Goal: Navigation & Orientation: Find specific page/section

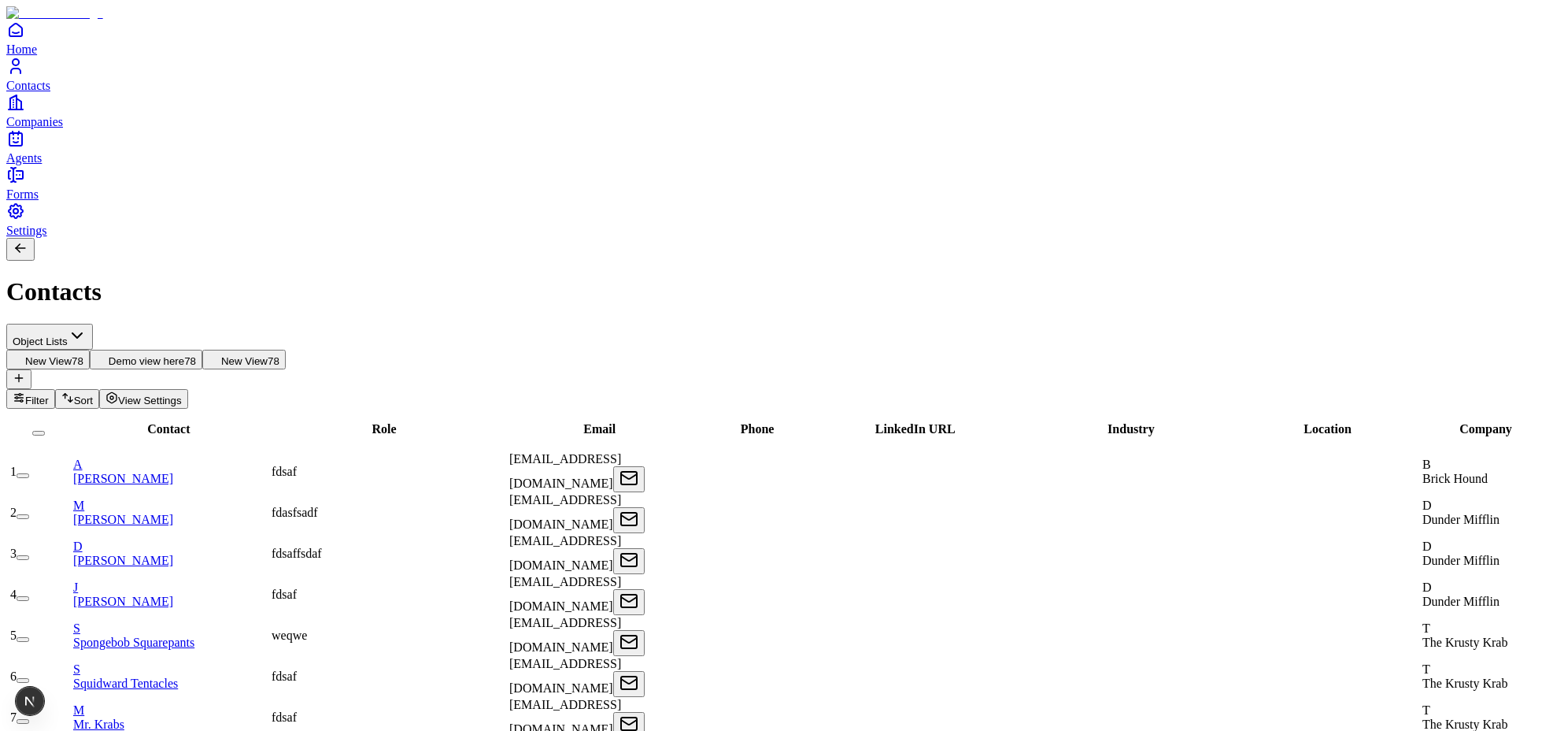
click at [182, 394] on span "View Settings" at bounding box center [150, 400] width 64 height 12
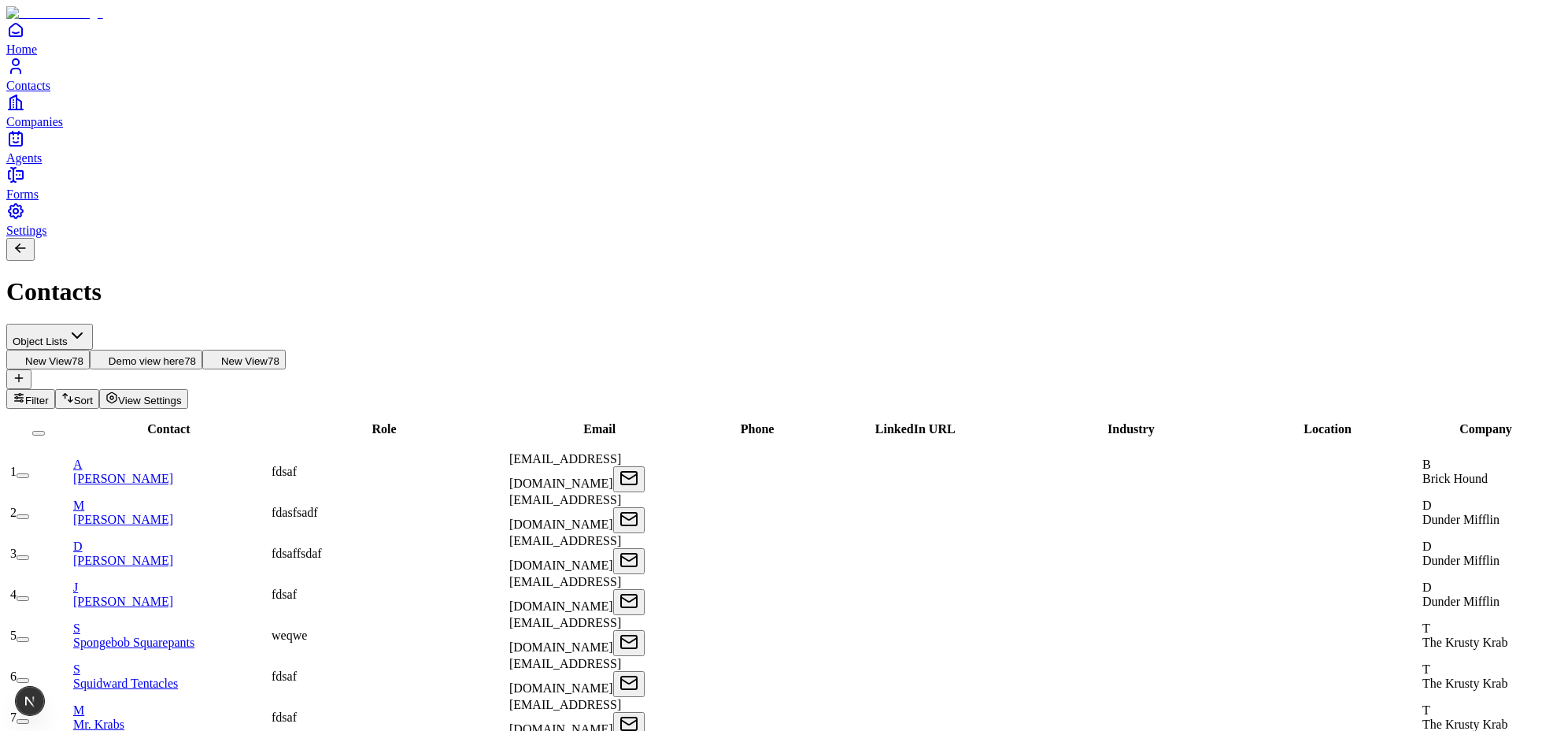
click at [182, 394] on span "View Settings" at bounding box center [150, 400] width 64 height 12
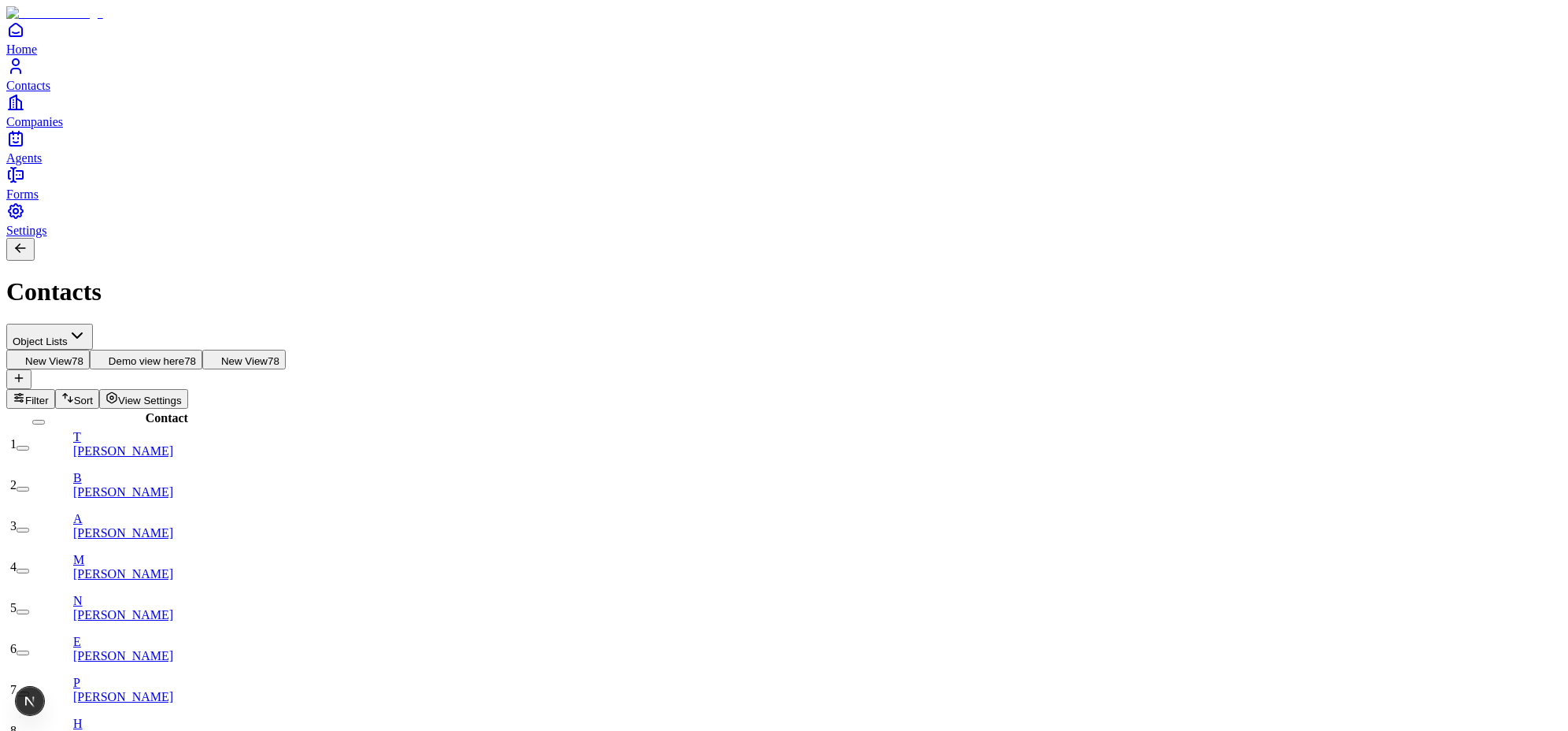
click at [182, 394] on span "View Settings" at bounding box center [150, 400] width 64 height 12
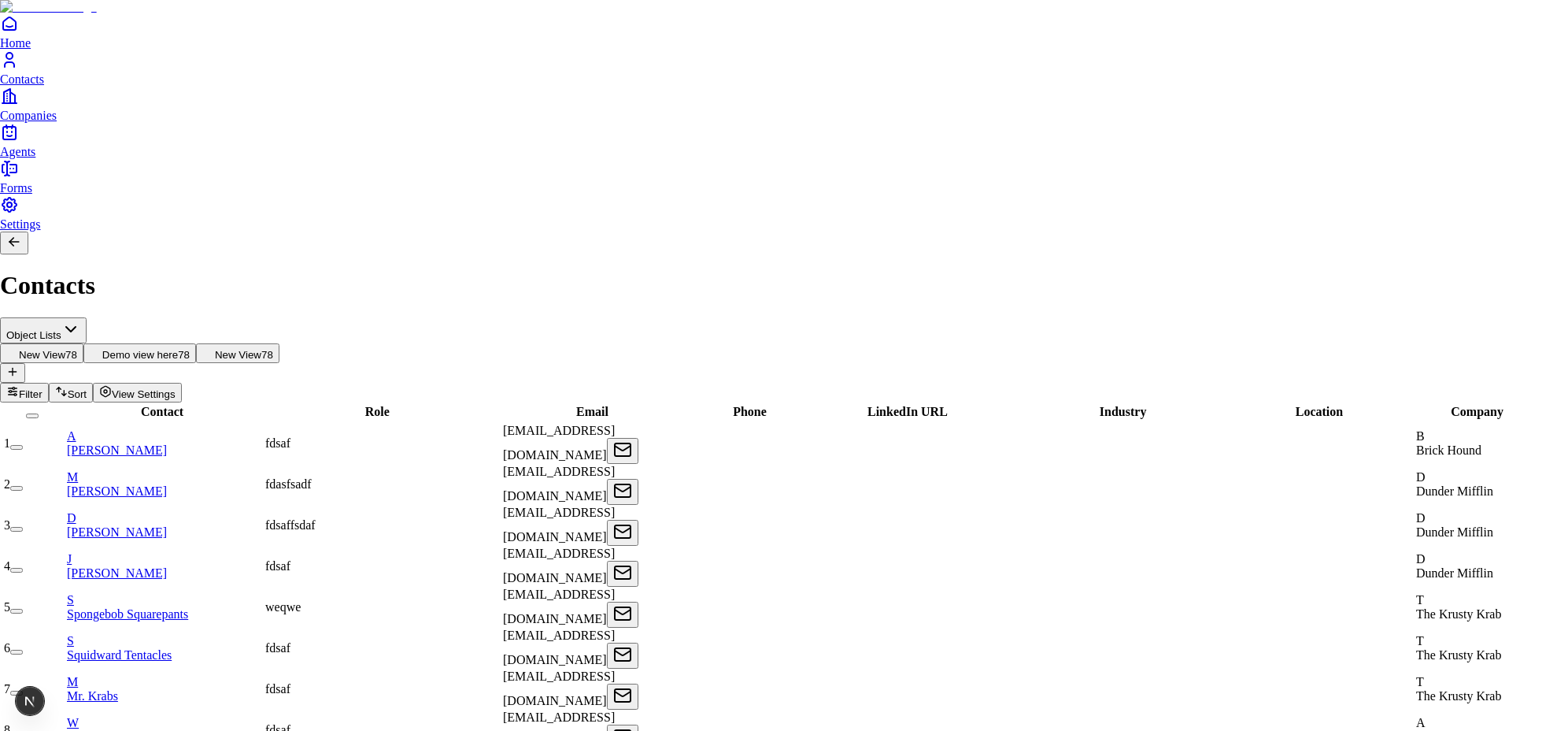
scroll to position [45, 0]
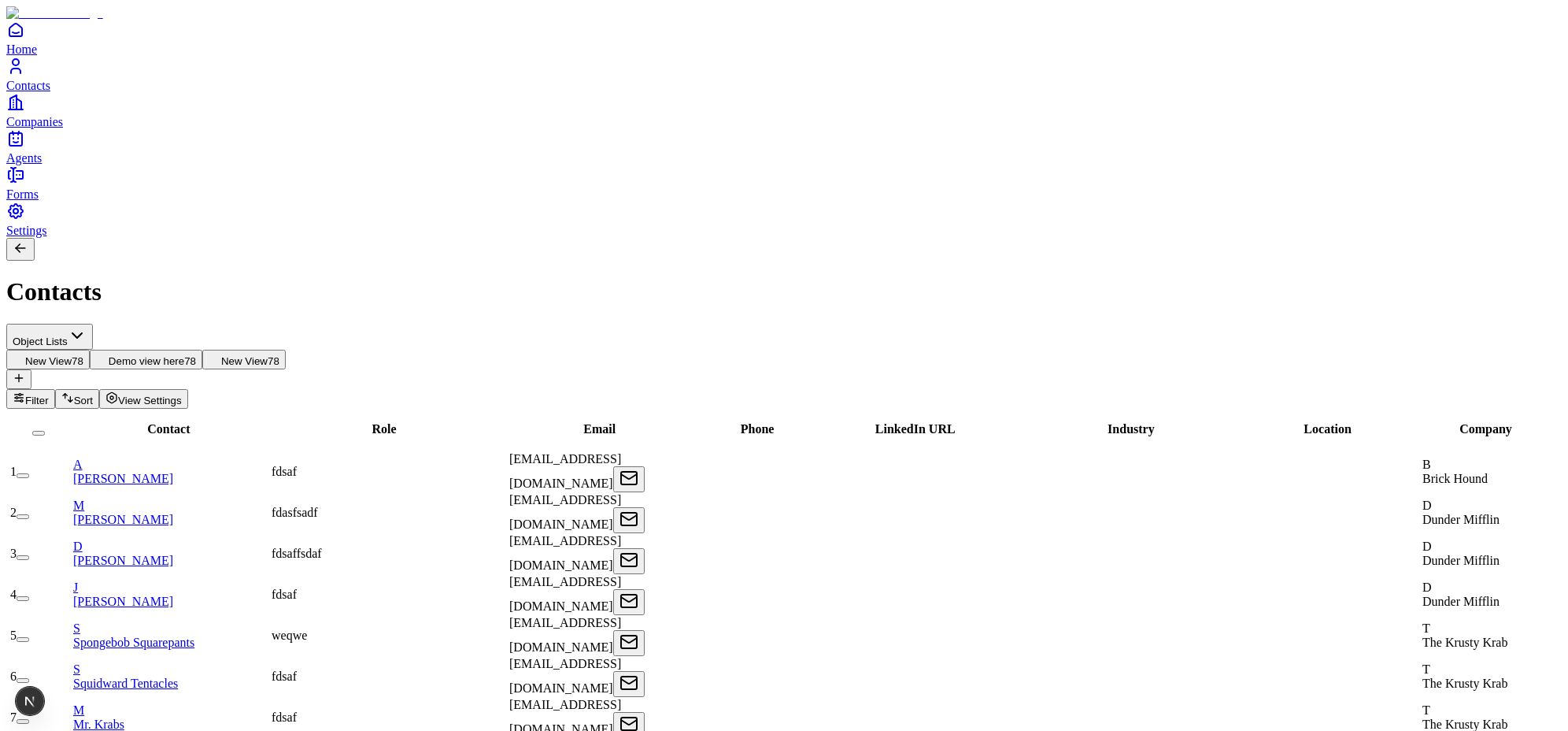
click at [246, 457] on link "A Akshay Guthal" at bounding box center [170, 471] width 195 height 28
click at [367, 465] on div "fdsaf" at bounding box center [389, 471] width 235 height 14
click at [1264, 636] on div at bounding box center [1341, 636] width 155 height 0
click at [1264, 594] on div at bounding box center [1341, 594] width 155 height 0
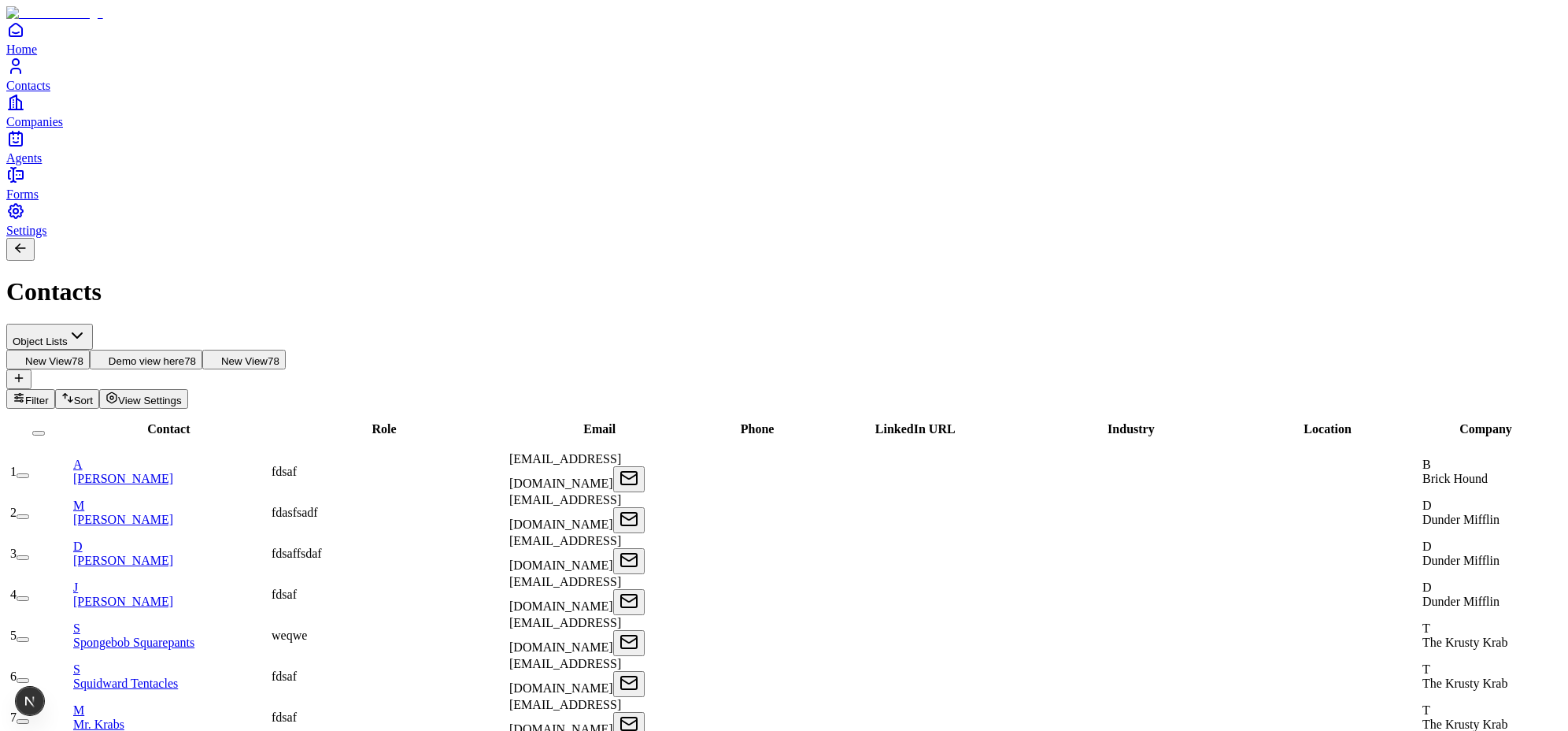
scroll to position [123, 0]
click at [615, 575] on span "[EMAIL_ADDRESS][DOMAIN_NAME]" at bounding box center [565, 593] width 112 height 38
click at [397, 588] on div "fdsaf" at bounding box center [389, 594] width 235 height 14
click at [210, 621] on link "S Spongebob Squarepants" at bounding box center [170, 635] width 195 height 28
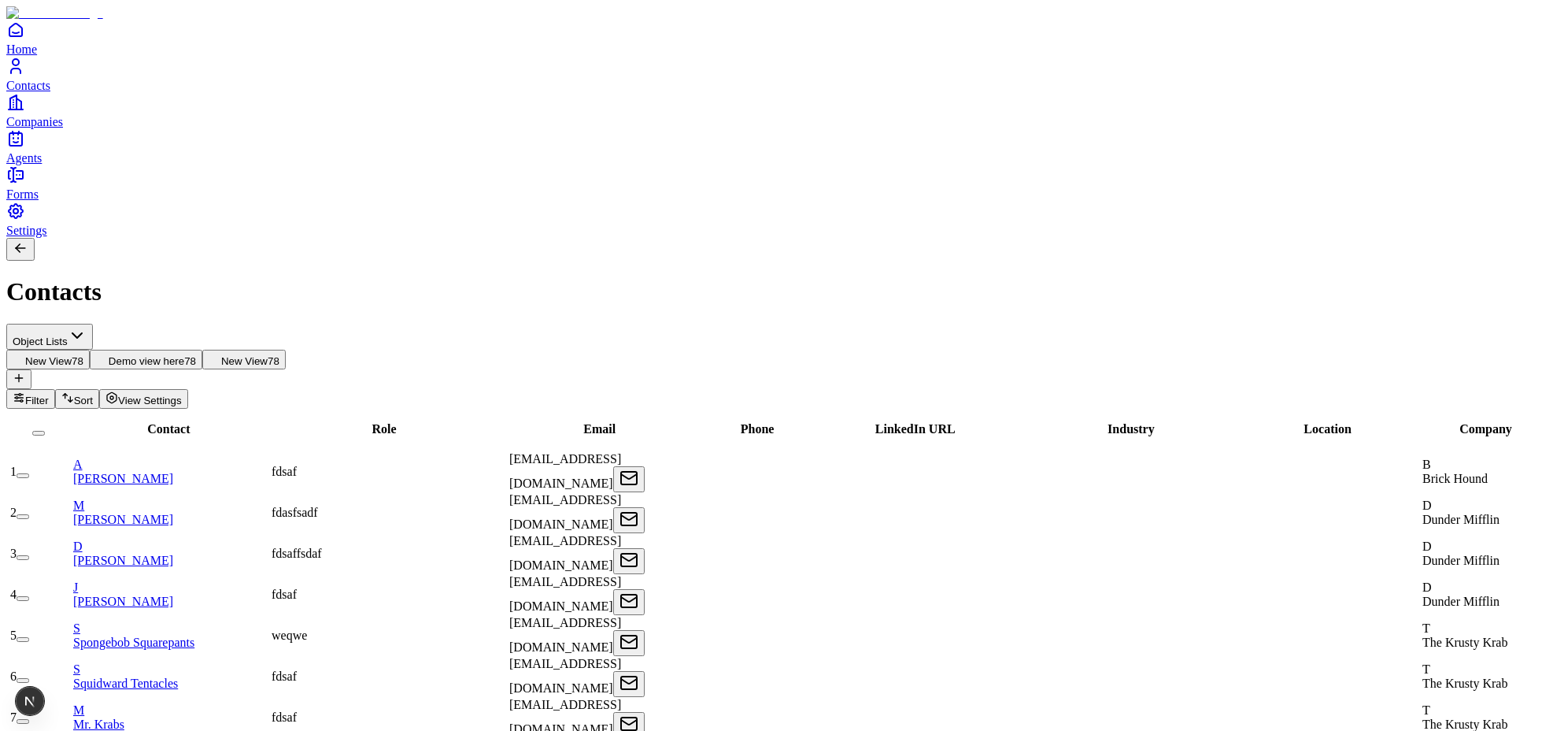
click at [380, 505] on div "fdasfsadf" at bounding box center [389, 512] width 235 height 14
click at [506, 465] on div "fdsaf" at bounding box center [389, 471] width 235 height 14
click at [489, 465] on div "fdsaf" at bounding box center [389, 471] width 235 height 14
click at [708, 472] on div at bounding box center [766, 472] width 117 height 0
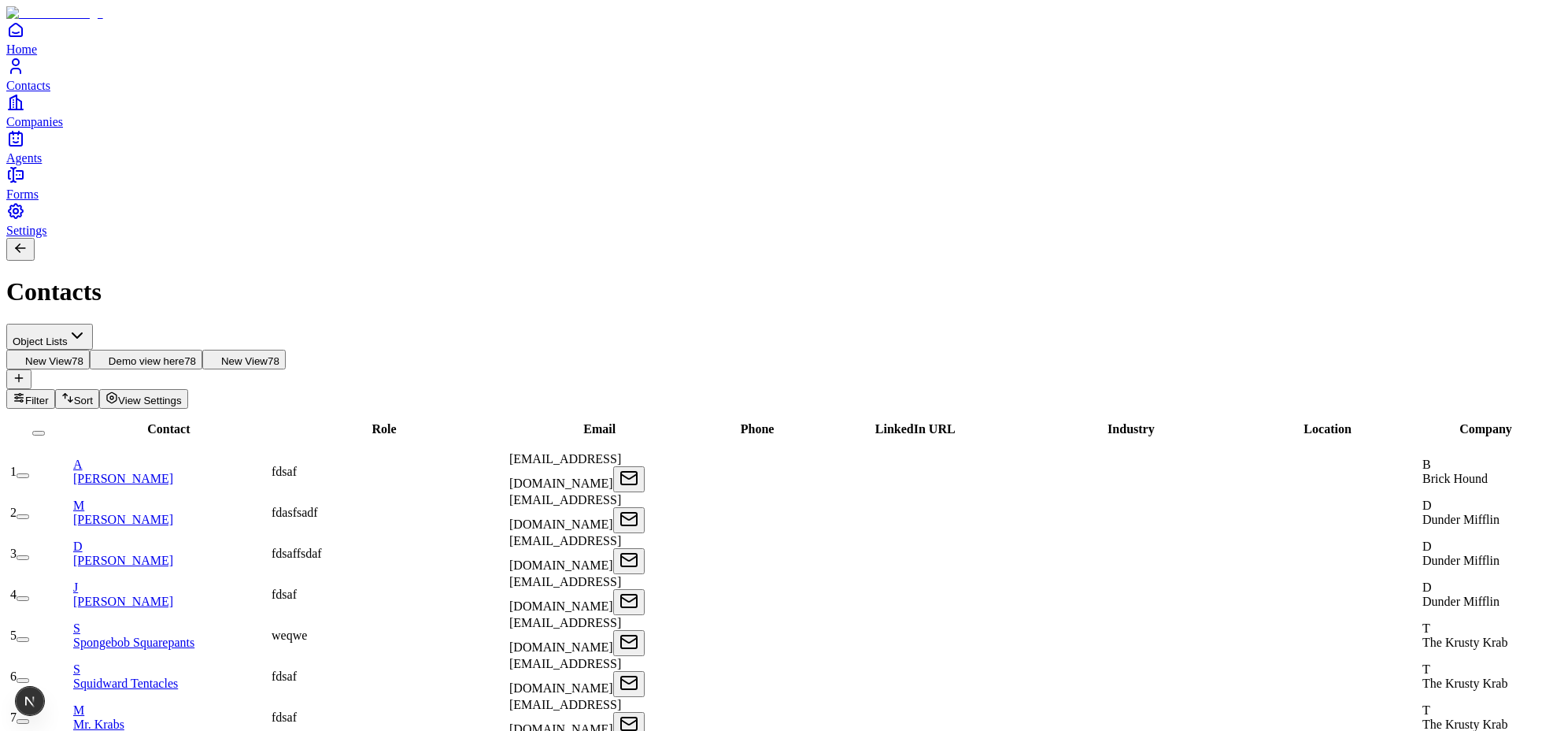
scroll to position [253, 260]
click at [510, 698] on div "[EMAIL_ADDRESS][DOMAIN_NAME]" at bounding box center [607, 717] width 195 height 40
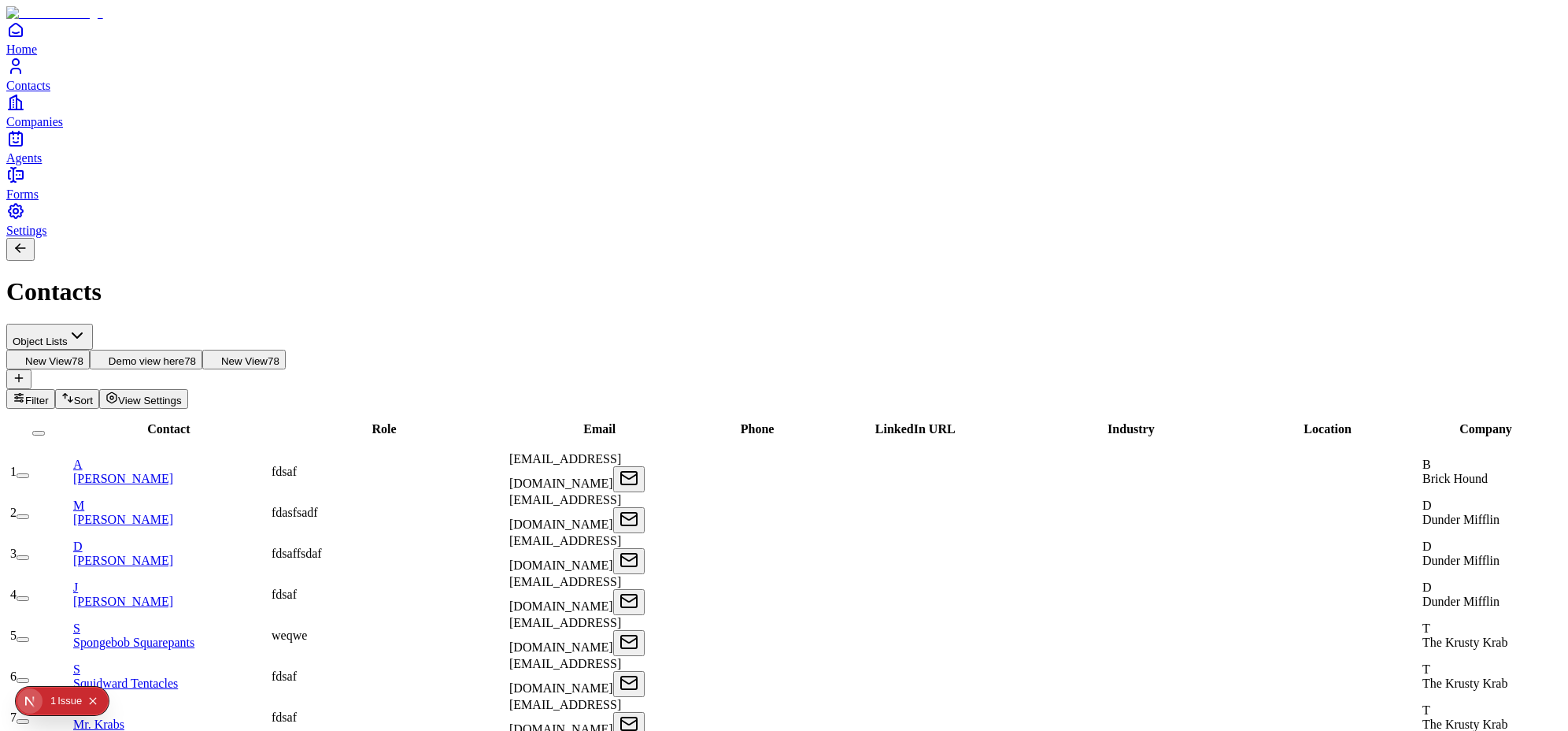
click at [61, 704] on div "Issue" at bounding box center [69, 700] width 24 height 29
click at [423, 465] on div "fdsaf" at bounding box center [389, 471] width 235 height 14
click at [449, 465] on div "fdsaf" at bounding box center [389, 471] width 235 height 14
click at [447, 465] on div "fdsaf" at bounding box center [389, 471] width 235 height 14
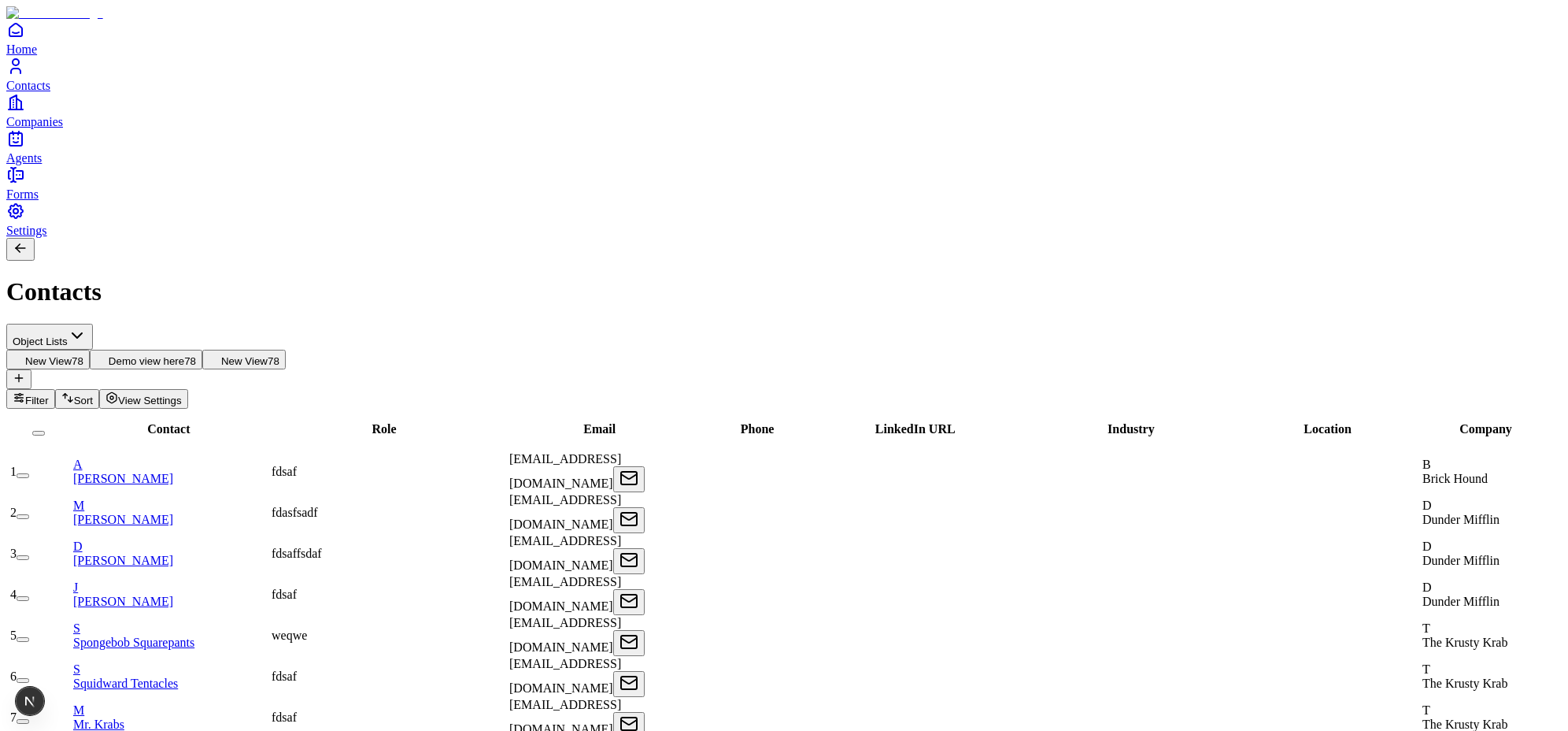
click at [456, 465] on div "fdsaf" at bounding box center [389, 471] width 235 height 14
click at [504, 465] on div "fdsaf" at bounding box center [389, 471] width 235 height 14
click at [479, 465] on div "fdsaf" at bounding box center [389, 471] width 235 height 14
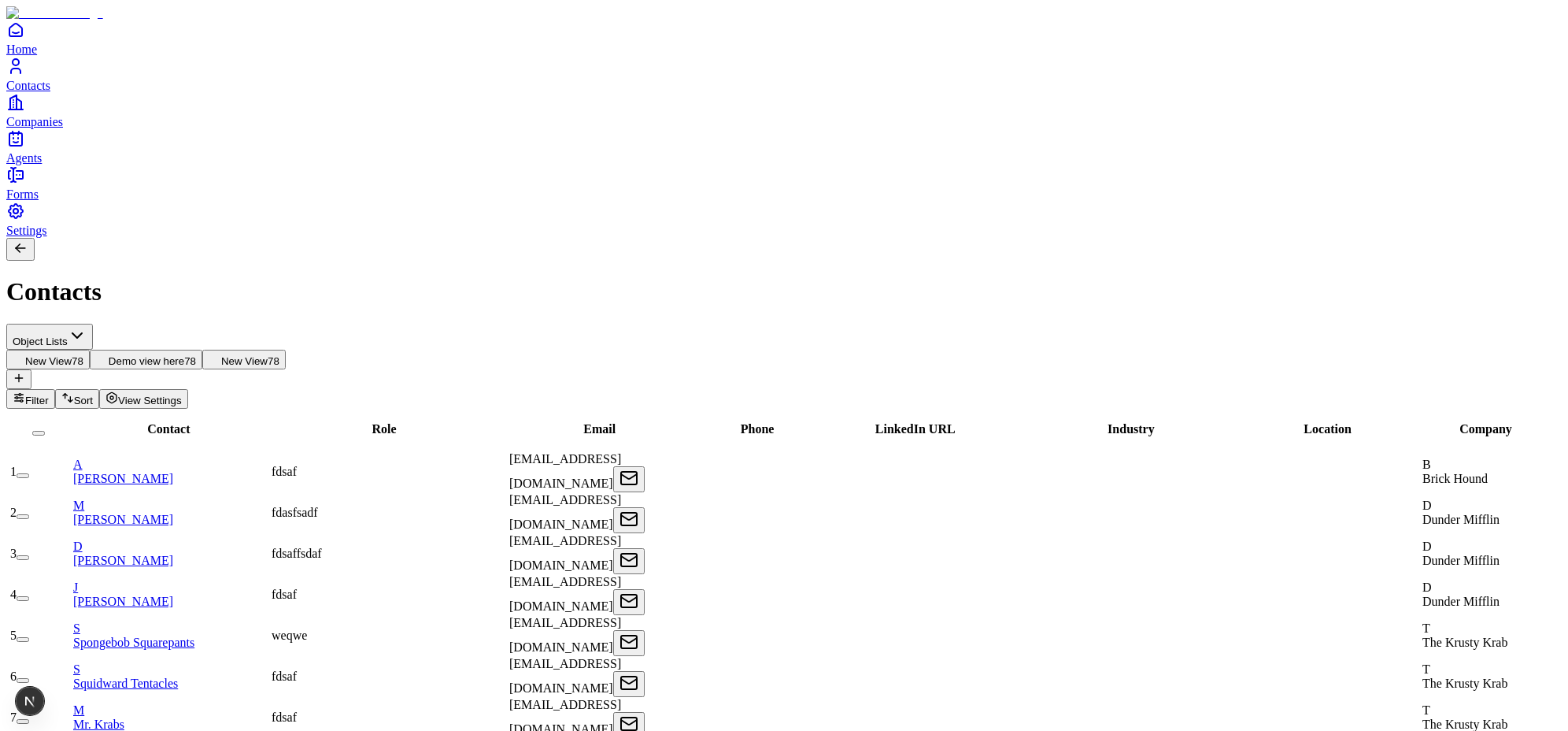
click at [1423, 472] on span "Brick Hound" at bounding box center [1455, 478] width 66 height 13
click at [445, 465] on div "fdsaf" at bounding box center [389, 471] width 235 height 14
click at [377, 465] on div "fdsaf" at bounding box center [389, 471] width 235 height 14
click at [419, 465] on div "fdsaf" at bounding box center [389, 471] width 235 height 14
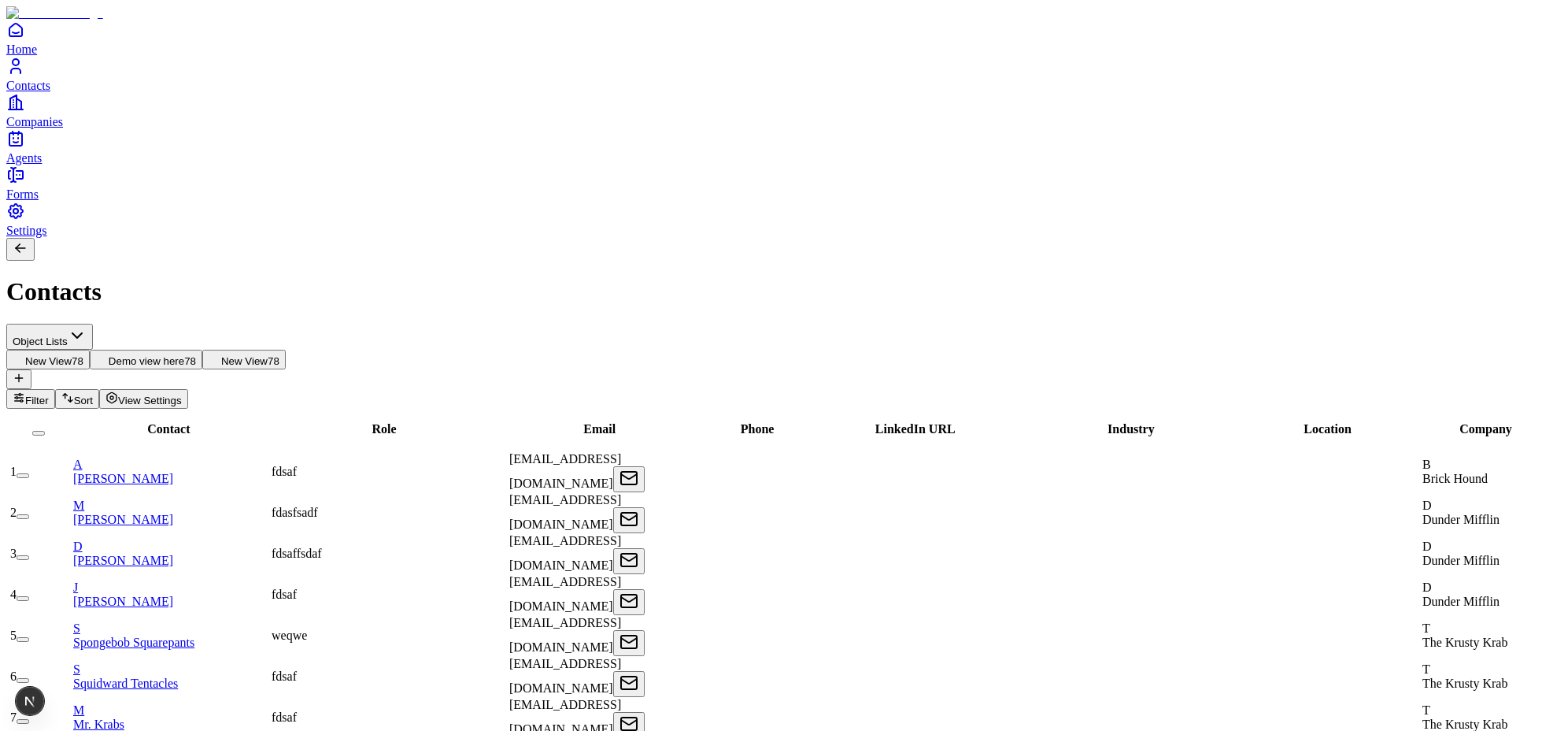
scroll to position [89, 0]
click at [404, 465] on div "fdsaf" at bounding box center [389, 471] width 235 height 14
